Goal: Task Accomplishment & Management: Complete application form

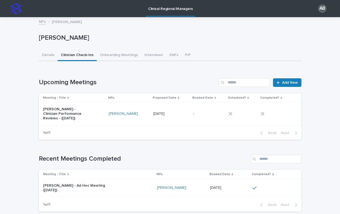
click at [16, 12] on img at bounding box center [16, 8] width 11 height 11
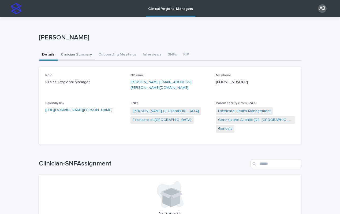
click at [75, 57] on button "Clinician Summary" at bounding box center [77, 54] width 38 height 11
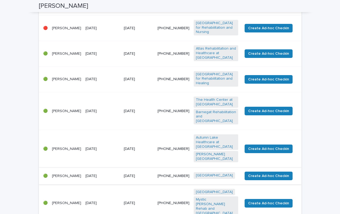
scroll to position [180, 0]
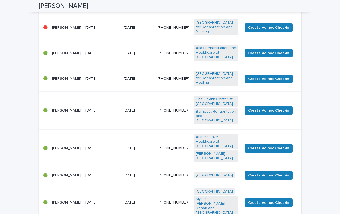
click at [107, 75] on div "[DATE]" at bounding box center [102, 78] width 34 height 6
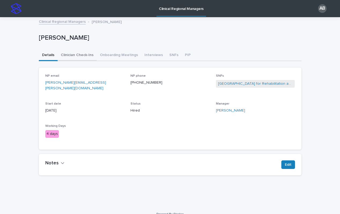
click at [85, 57] on button "Clinician Check-Ins" at bounding box center [77, 55] width 39 height 11
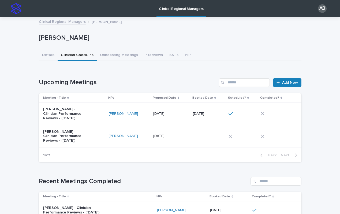
click at [279, 107] on td at bounding box center [280, 114] width 43 height 22
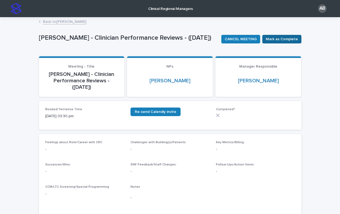
click at [290, 40] on span "Mark as Complete" at bounding box center [282, 38] width 32 height 5
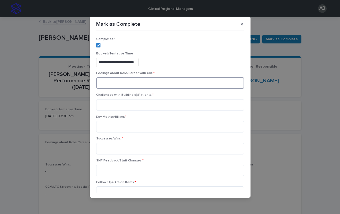
click at [114, 85] on textarea at bounding box center [170, 83] width 148 height 12
type textarea "**********"
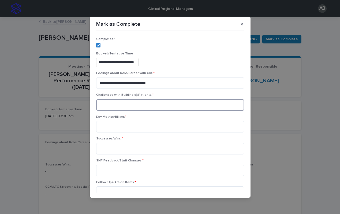
click at [110, 106] on textarea at bounding box center [170, 105] width 148 height 12
type textarea "****"
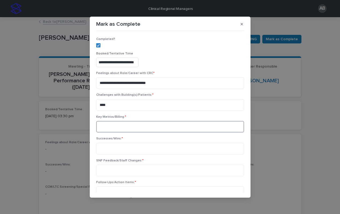
click at [114, 126] on textarea at bounding box center [170, 127] width 148 height 12
paste textarea "**********"
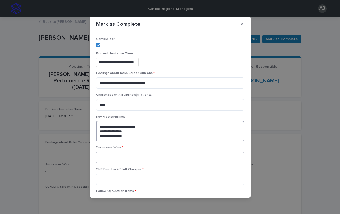
type textarea "**********"
click at [121, 157] on textarea at bounding box center [170, 158] width 148 height 12
type textarea "**********"
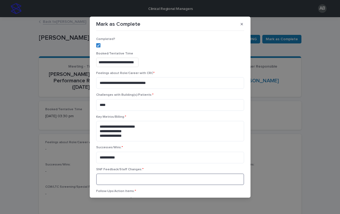
click at [116, 181] on textarea at bounding box center [170, 179] width 148 height 12
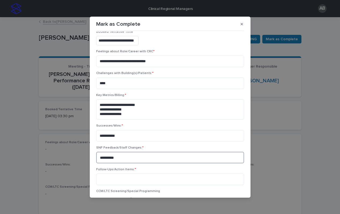
scroll to position [39, 0]
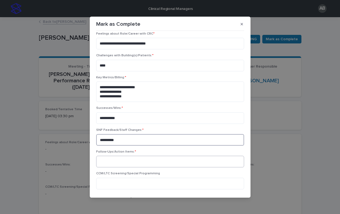
type textarea "**********"
click at [106, 165] on textarea at bounding box center [170, 162] width 148 height 12
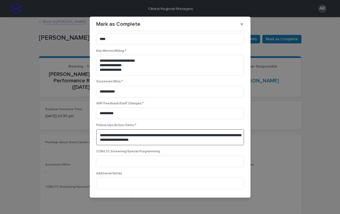
scroll to position [84, 0]
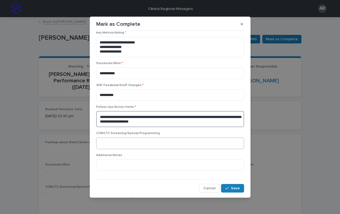
type textarea "**********"
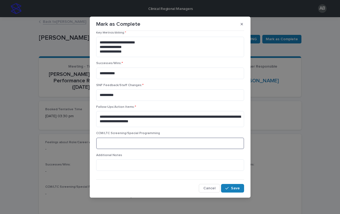
click at [114, 143] on textarea at bounding box center [170, 143] width 148 height 12
paste textarea "**********"
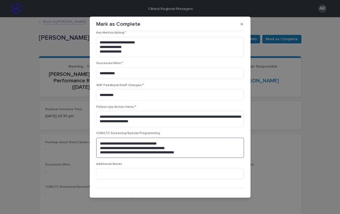
drag, startPoint x: 172, startPoint y: 144, endPoint x: 109, endPoint y: 143, distance: 63.0
click at [109, 143] on textarea "**********" at bounding box center [170, 147] width 148 height 20
drag, startPoint x: 135, startPoint y: 148, endPoint x: 107, endPoint y: 149, distance: 27.9
click at [107, 148] on textarea "**********" at bounding box center [170, 147] width 148 height 20
drag, startPoint x: 186, startPoint y: 152, endPoint x: 114, endPoint y: 153, distance: 72.3
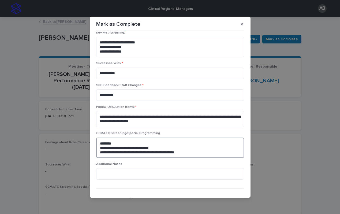
click at [114, 153] on textarea "**********" at bounding box center [170, 147] width 148 height 20
drag, startPoint x: 186, startPoint y: 151, endPoint x: 113, endPoint y: 152, distance: 72.9
click at [113, 152] on textarea "**********" at bounding box center [170, 147] width 148 height 20
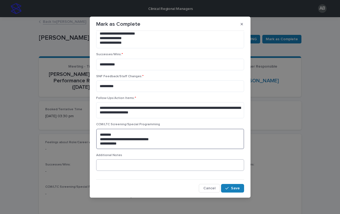
type textarea "**********"
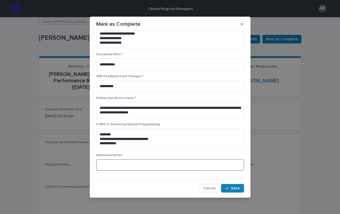
click at [118, 166] on textarea at bounding box center [170, 165] width 148 height 12
click at [230, 186] on button "Save" at bounding box center [232, 188] width 23 height 9
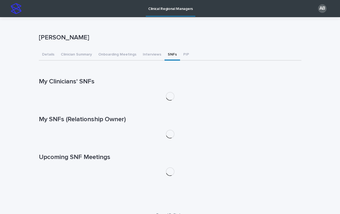
click at [170, 56] on button "SNFs" at bounding box center [173, 54] width 16 height 11
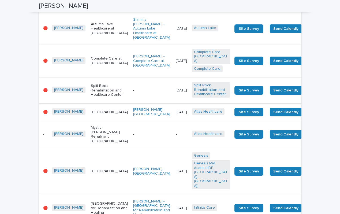
scroll to position [249, 0]
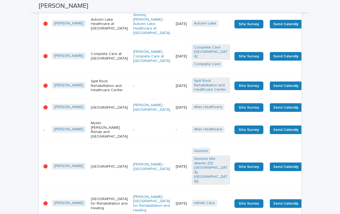
click at [76, 99] on td "[PERSON_NAME]" at bounding box center [69, 108] width 39 height 18
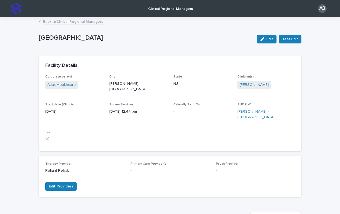
click at [50, 23] on link "Back to Clinical Regional Managers" at bounding box center [73, 21] width 60 height 6
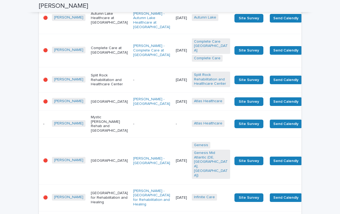
scroll to position [256, 0]
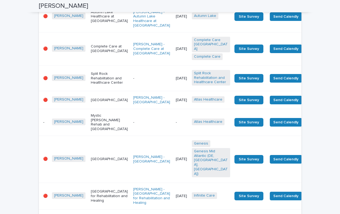
click at [69, 182] on td "[PERSON_NAME]" at bounding box center [69, 195] width 39 height 27
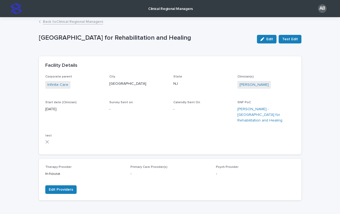
click at [74, 21] on link "Back to Clinical Regional Managers" at bounding box center [73, 21] width 60 height 6
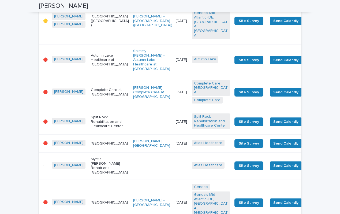
scroll to position [214, 0]
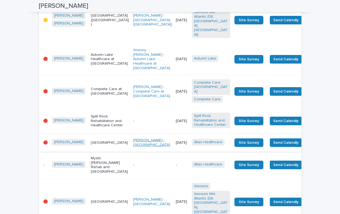
click at [133, 138] on link "Alysia Price - Seashore Gardens Living Center" at bounding box center [152, 142] width 38 height 9
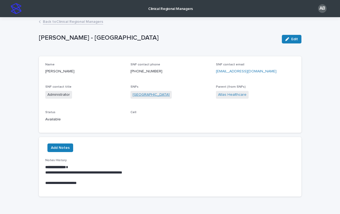
click at [150, 93] on link "[GEOGRAPHIC_DATA]" at bounding box center [151, 95] width 37 height 6
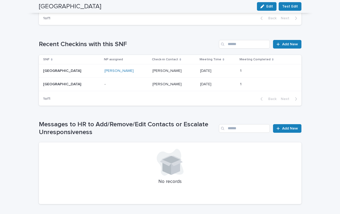
scroll to position [335, 0]
click at [286, 42] on span "Add New" at bounding box center [290, 44] width 16 height 4
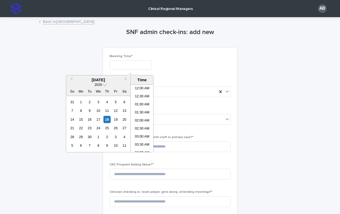
click at [123, 66] on input "text" at bounding box center [131, 64] width 42 height 9
click at [106, 111] on div "11" at bounding box center [106, 110] width 7 height 7
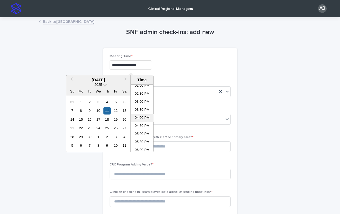
click at [144, 118] on li "04:00 PM" at bounding box center [142, 118] width 23 height 8
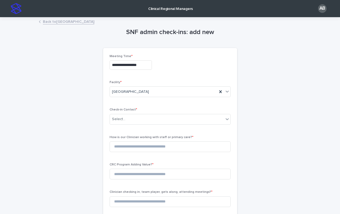
type input "**********"
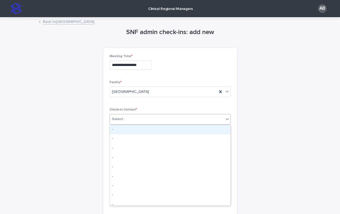
click at [132, 120] on div "Select..." at bounding box center [167, 119] width 114 height 9
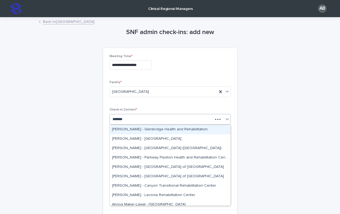
type input "********"
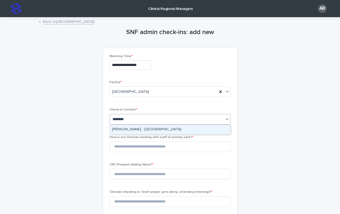
click at [130, 128] on div "Alyssa Buterick - Seashore Gardens Living Center" at bounding box center [170, 129] width 121 height 9
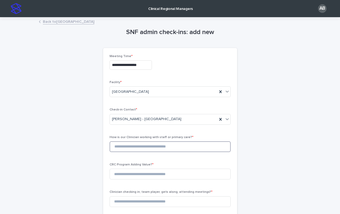
click at [132, 148] on input at bounding box center [170, 146] width 121 height 11
type input "*"
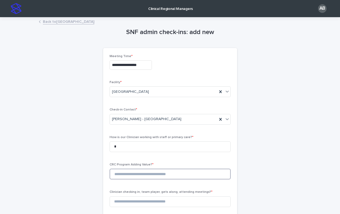
click at [128, 174] on input at bounding box center [170, 174] width 121 height 11
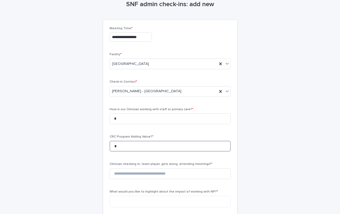
scroll to position [29, 0]
type input "*"
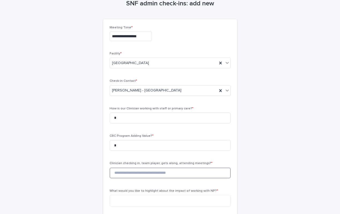
click at [126, 173] on input at bounding box center [170, 172] width 121 height 11
type input "*"
click at [119, 202] on textarea at bounding box center [170, 201] width 121 height 12
paste textarea "**********"
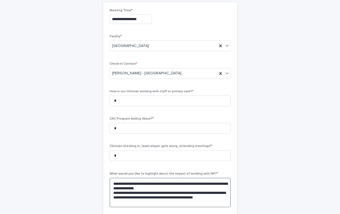
scroll to position [48, 0]
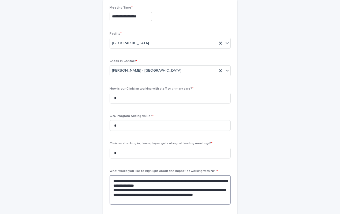
click at [114, 199] on textarea "**********" at bounding box center [170, 189] width 121 height 29
click at [113, 191] on textarea "**********" at bounding box center [170, 189] width 121 height 29
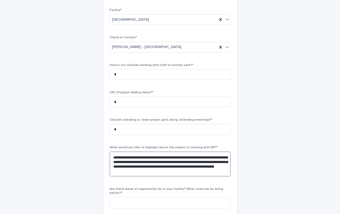
scroll to position [72, 0]
type textarea "**********"
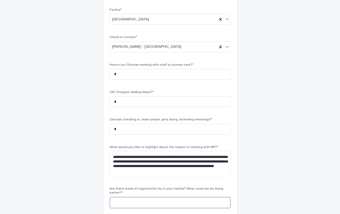
click at [174, 201] on textarea at bounding box center [170, 203] width 121 height 12
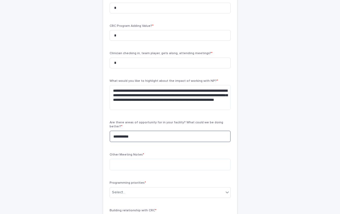
scroll to position [139, 0]
type textarea "**********"
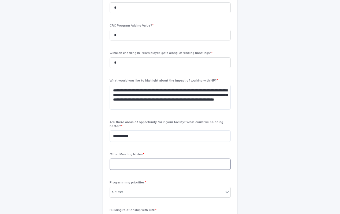
click at [155, 161] on textarea at bounding box center [170, 164] width 121 height 12
type textarea "**********"
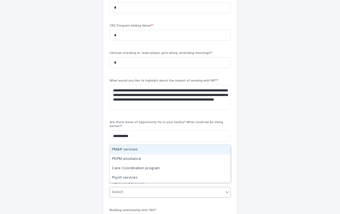
click at [142, 189] on div "Select..." at bounding box center [167, 192] width 114 height 9
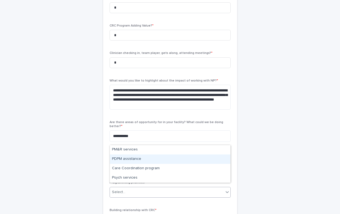
click at [127, 159] on div "PDPM assistance" at bounding box center [170, 158] width 121 height 9
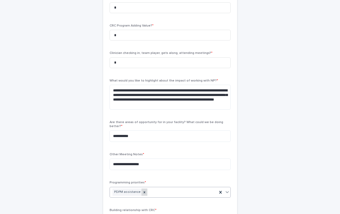
click at [143, 191] on icon at bounding box center [144, 192] width 2 height 2
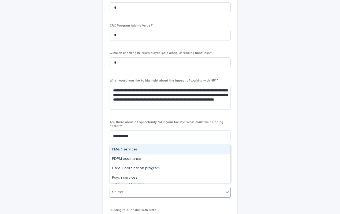
click at [153, 188] on div "Select..." at bounding box center [167, 192] width 114 height 9
click at [128, 150] on div "PM&R services" at bounding box center [170, 149] width 121 height 9
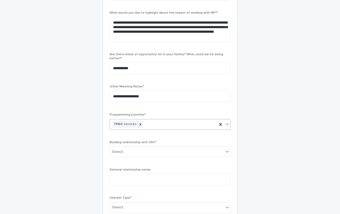
scroll to position [210, 0]
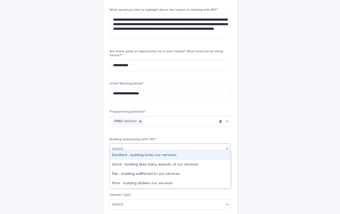
click at [189, 146] on div "Select..." at bounding box center [167, 148] width 114 height 9
click at [162, 156] on div "Excellent - building loves our services" at bounding box center [170, 155] width 121 height 9
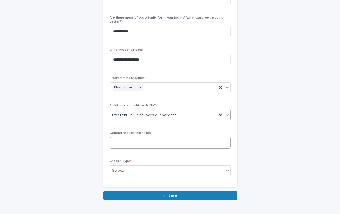
scroll to position [244, 0]
click at [151, 166] on div "Select..." at bounding box center [167, 170] width 114 height 9
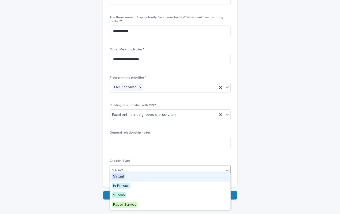
click at [118, 176] on span "Virtual" at bounding box center [118, 176] width 13 height 6
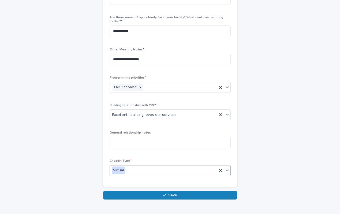
click at [171, 168] on div "Virtual" at bounding box center [163, 170] width 107 height 9
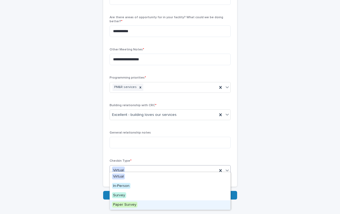
click at [134, 204] on span "Paper Survey" at bounding box center [124, 204] width 25 height 6
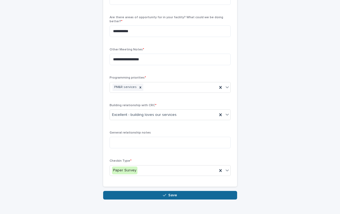
click at [176, 193] on span "Save" at bounding box center [172, 195] width 9 height 4
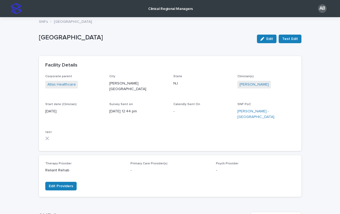
click at [41, 22] on p "SNFs" at bounding box center [43, 21] width 9 height 6
click at [14, 5] on img at bounding box center [16, 8] width 11 height 11
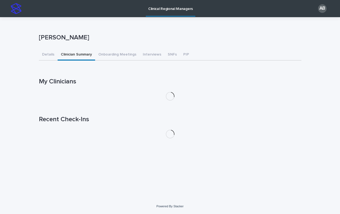
click at [75, 55] on button "Clinician Summary" at bounding box center [77, 54] width 38 height 11
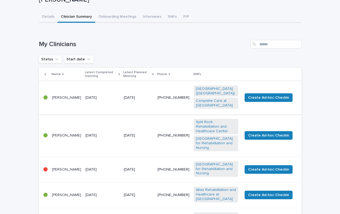
scroll to position [46, 0]
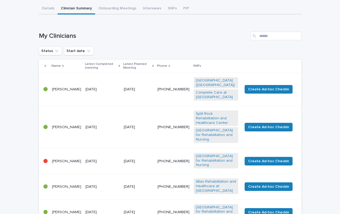
click at [149, 148] on td "[DATE]" at bounding box center [139, 160] width 34 height 25
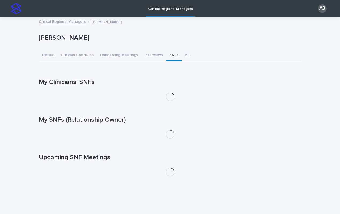
click at [172, 55] on button "SNFs" at bounding box center [174, 55] width 16 height 11
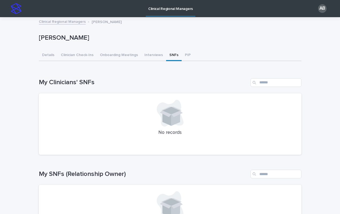
click at [68, 20] on link "Clinical Regional Managers" at bounding box center [62, 21] width 47 height 6
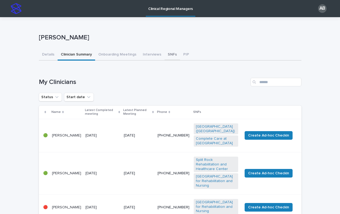
click at [170, 55] on button "SNFs" at bounding box center [173, 54] width 16 height 11
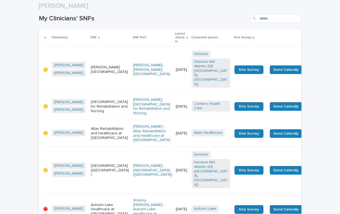
scroll to position [66, 0]
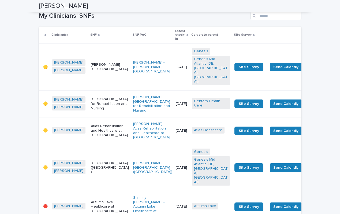
click at [104, 96] on div "[GEOGRAPHIC_DATA] for Rehabilitation and Nursing" at bounding box center [110, 103] width 38 height 14
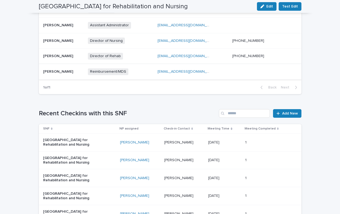
scroll to position [264, 0]
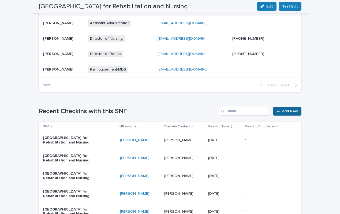
click at [290, 109] on span "Add New" at bounding box center [290, 111] width 16 height 4
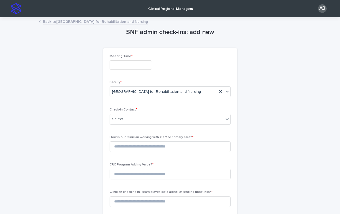
click at [128, 65] on input "text" at bounding box center [131, 64] width 42 height 9
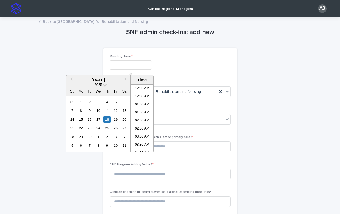
scroll to position [228, 0]
click at [107, 111] on div "11" at bounding box center [106, 110] width 7 height 7
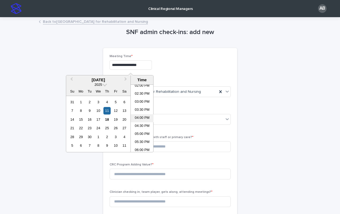
click at [143, 118] on li "04:00 PM" at bounding box center [142, 118] width 23 height 8
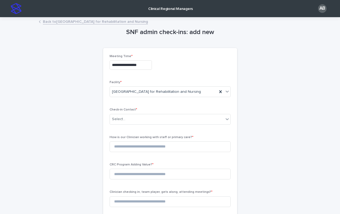
type input "**********"
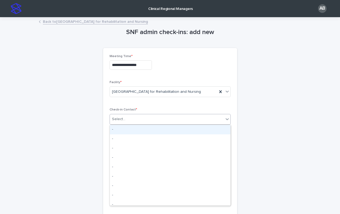
click at [137, 121] on div "Select..." at bounding box center [167, 119] width 114 height 9
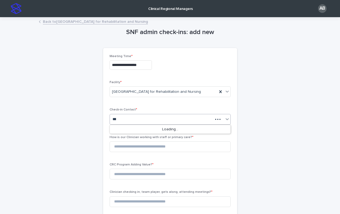
type input "****"
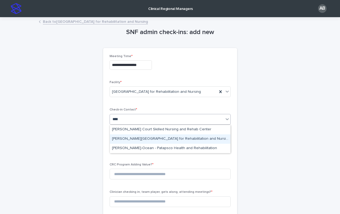
click at [149, 138] on div "Iris Goldstein - Richmond Center for Rehabilitation and Nursing" at bounding box center [170, 138] width 121 height 9
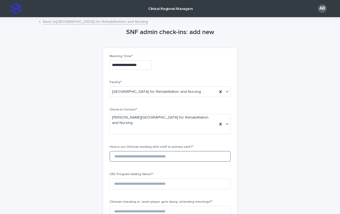
click at [156, 151] on input at bounding box center [170, 156] width 121 height 11
type input "*"
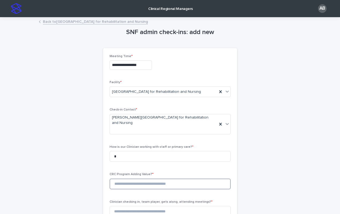
click at [144, 180] on input at bounding box center [170, 183] width 121 height 11
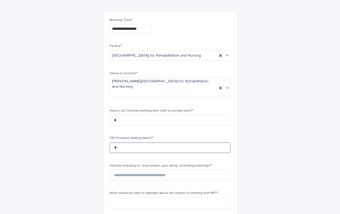
scroll to position [37, 0]
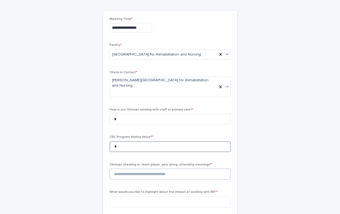
type input "*"
click at [137, 169] on input at bounding box center [170, 174] width 121 height 11
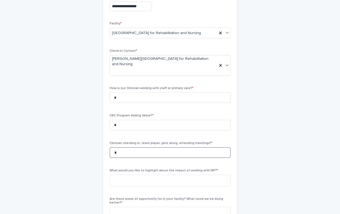
scroll to position [62, 0]
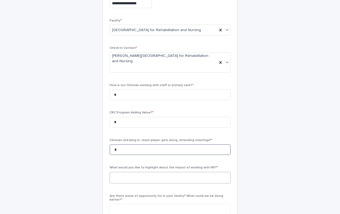
type input "*"
click at [138, 172] on textarea at bounding box center [170, 178] width 121 height 12
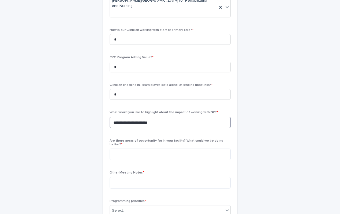
scroll to position [117, 0]
type textarea "**********"
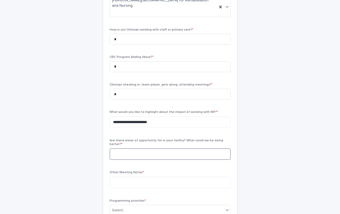
click at [148, 148] on textarea at bounding box center [170, 154] width 121 height 12
type textarea "**********"
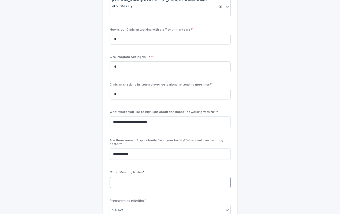
click at [137, 177] on textarea at bounding box center [170, 183] width 121 height 12
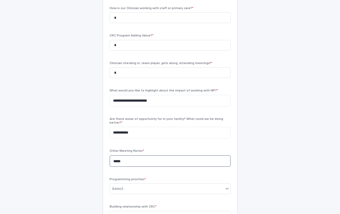
scroll to position [142, 0]
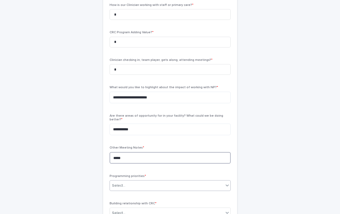
type textarea "*****"
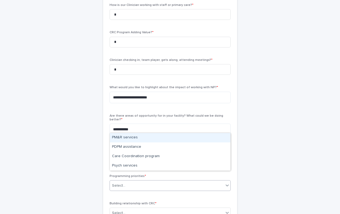
click at [135, 181] on div "Select..." at bounding box center [167, 185] width 114 height 9
click at [124, 138] on div "PM&R services" at bounding box center [170, 137] width 121 height 9
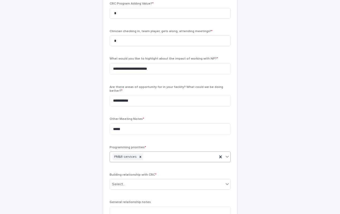
scroll to position [173, 0]
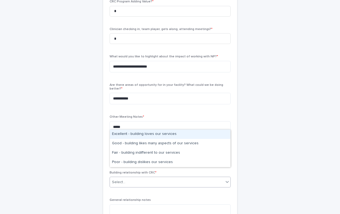
click at [168, 178] on div "Select..." at bounding box center [167, 182] width 114 height 9
click at [138, 134] on div "Excellent - building loves our services" at bounding box center [170, 133] width 121 height 9
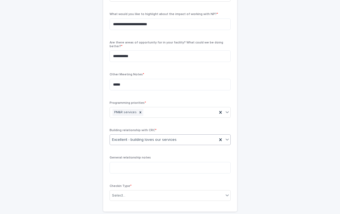
scroll to position [217, 0]
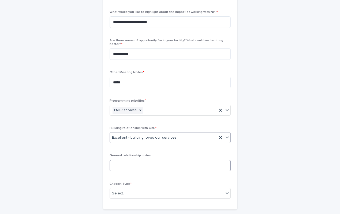
click at [140, 160] on textarea at bounding box center [170, 166] width 121 height 12
click at [156, 160] on textarea "**********" at bounding box center [170, 166] width 121 height 12
type textarea "**********"
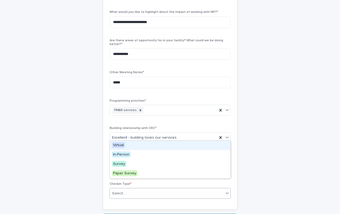
click at [135, 189] on div "Select..." at bounding box center [167, 193] width 114 height 9
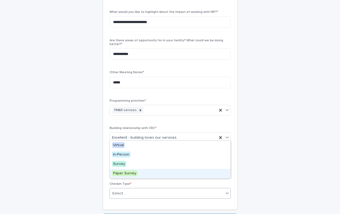
click at [129, 172] on span "Paper Survey" at bounding box center [124, 173] width 25 height 6
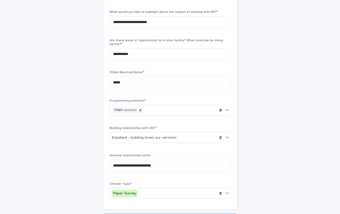
click at [160, 214] on button "Save" at bounding box center [170, 218] width 134 height 9
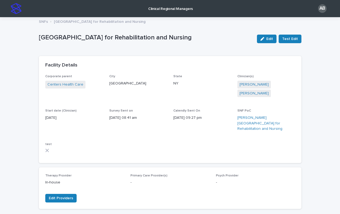
click at [17, 8] on img at bounding box center [16, 8] width 11 height 11
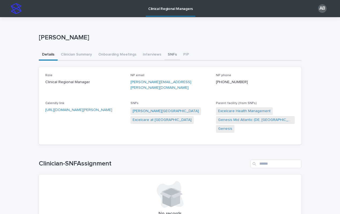
click at [168, 55] on button "SNFs" at bounding box center [173, 54] width 16 height 11
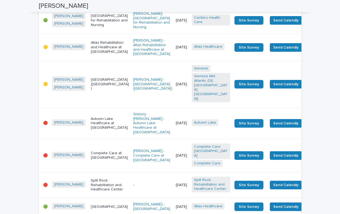
scroll to position [150, 0]
click at [68, 34] on td "[PERSON_NAME]" at bounding box center [69, 47] width 39 height 27
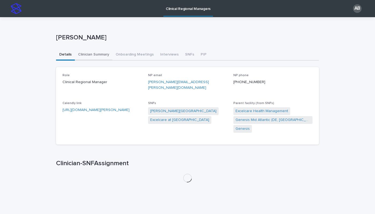
click at [92, 56] on button "Clinician Summary" at bounding box center [94, 54] width 38 height 11
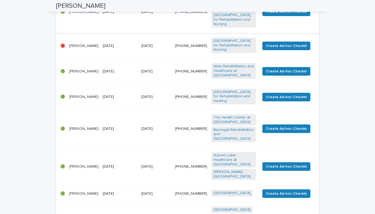
scroll to position [179, 0]
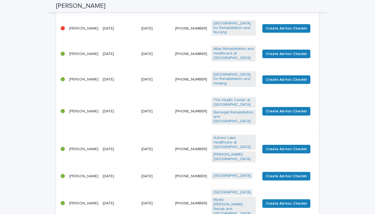
click at [139, 56] on td "[DATE]" at bounding box center [119, 53] width 39 height 25
